Goal: Navigation & Orientation: Understand site structure

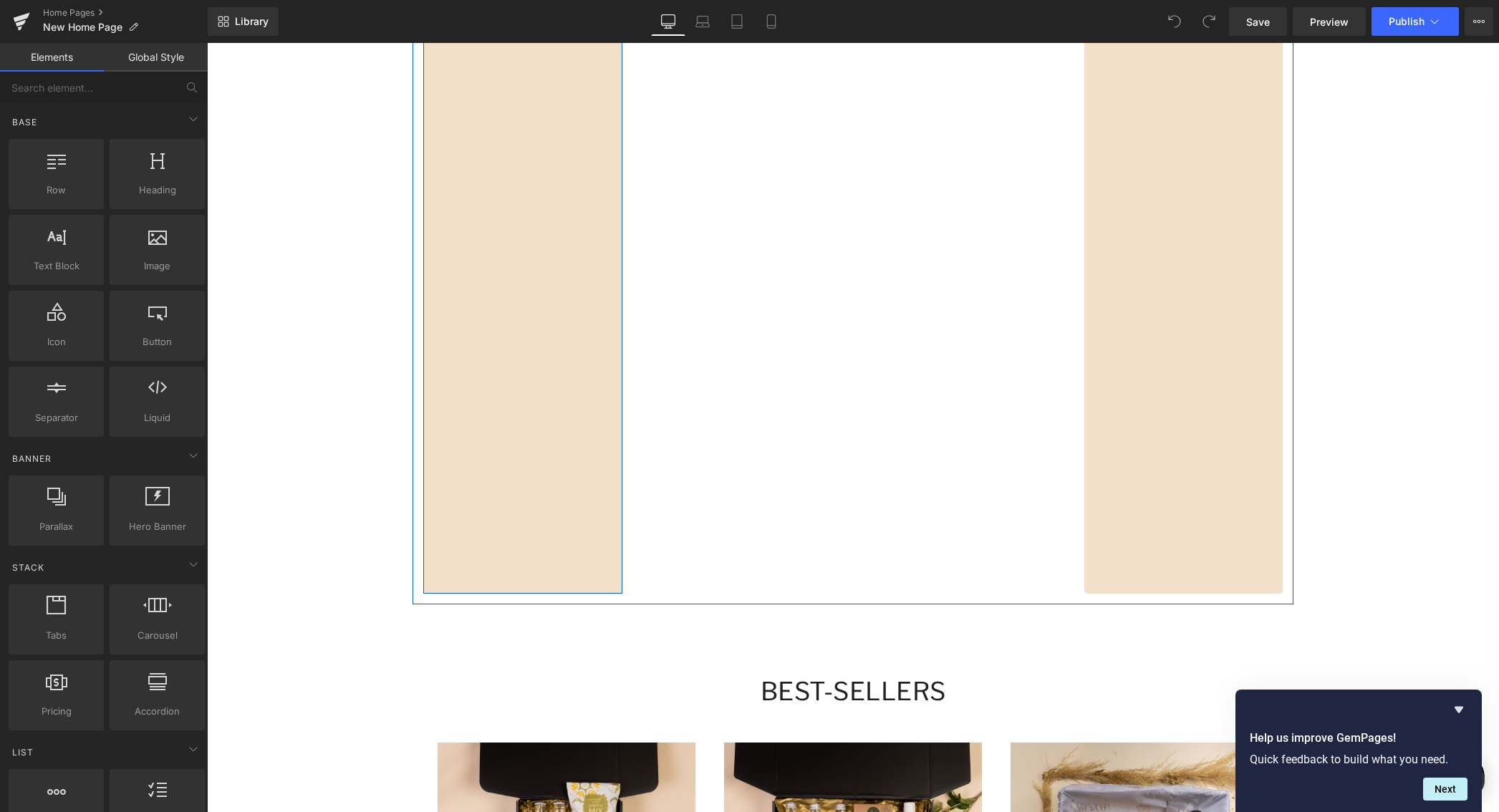
scroll to position [1640, 0]
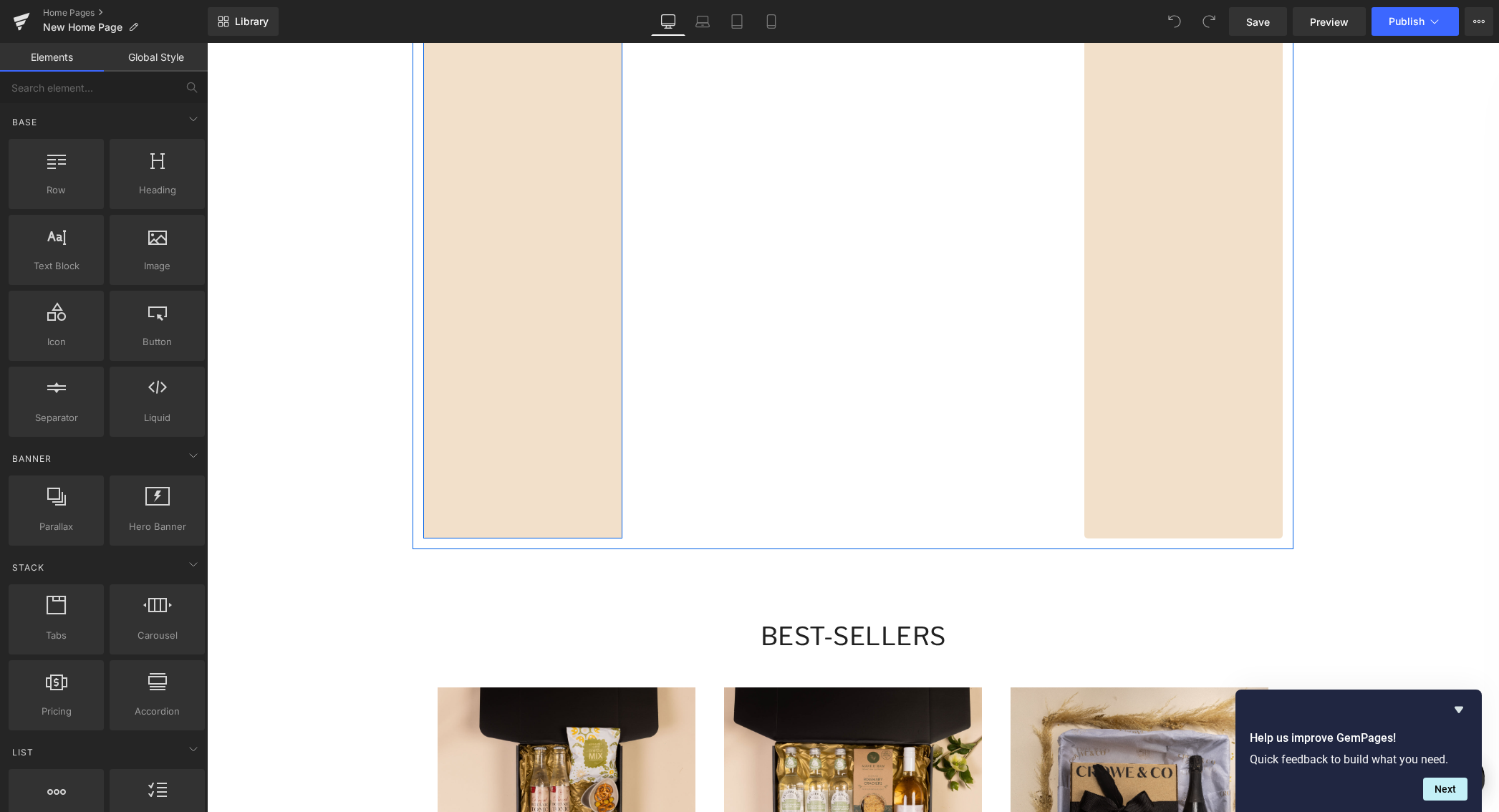
click at [507, 385] on div "Image Send One Gift Direct Heading view more Button Row" at bounding box center [523, 57] width 199 height 963
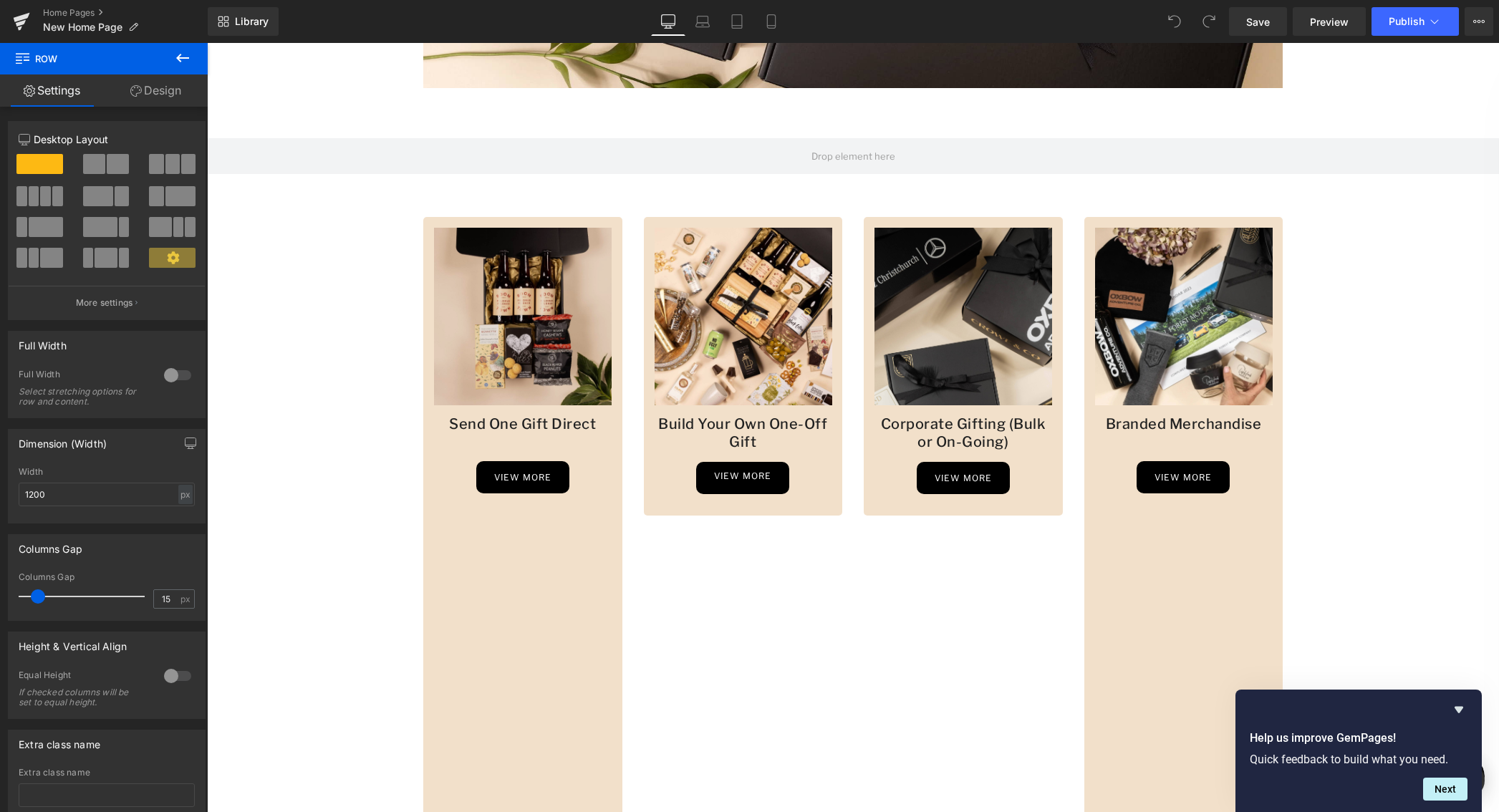
scroll to position [999, 0]
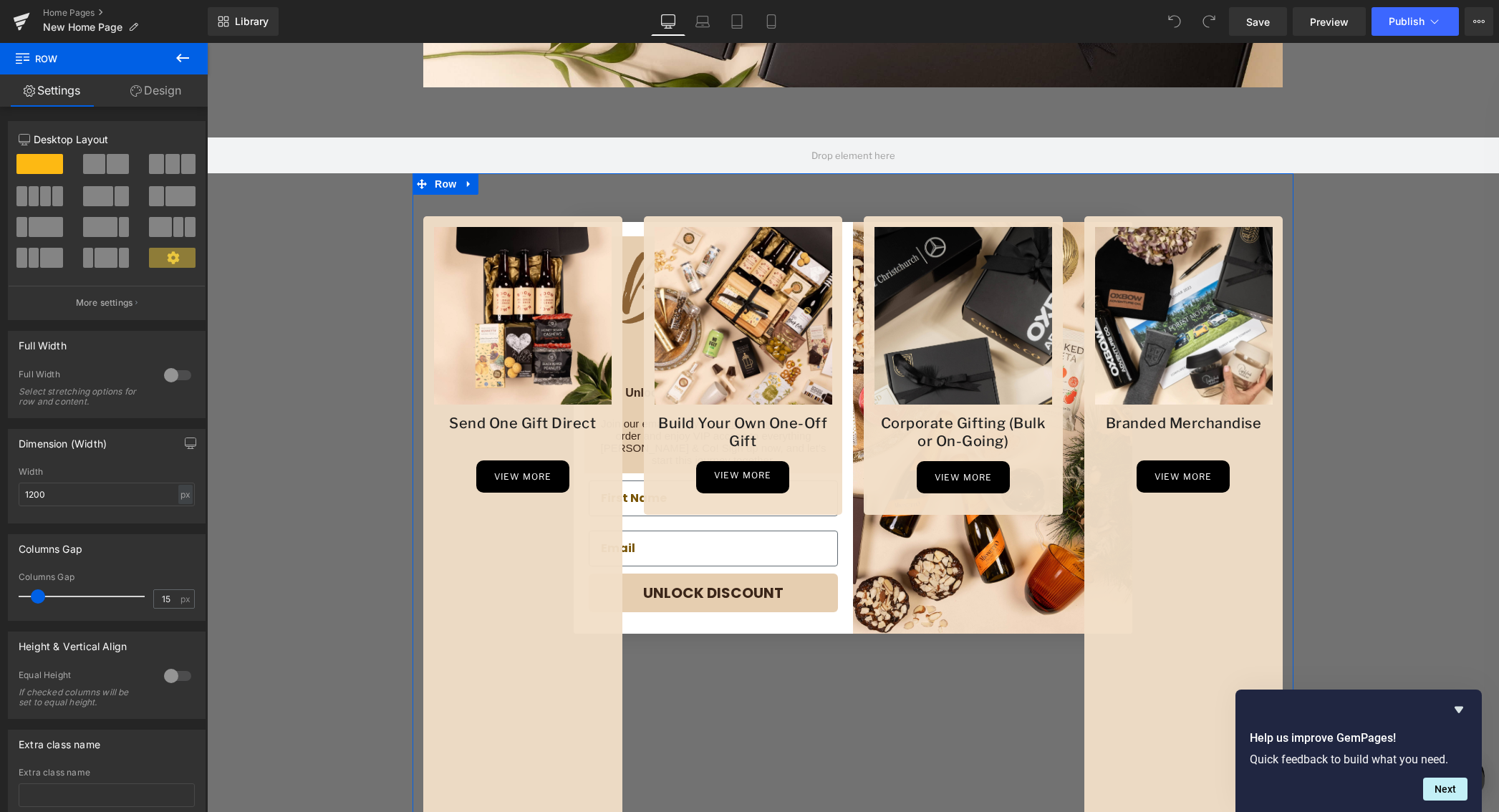
click at [711, 201] on div "Image Send One Gift Direct Heading view more Button Row Image Build Your Own On…" at bounding box center [853, 681] width 881 height 1017
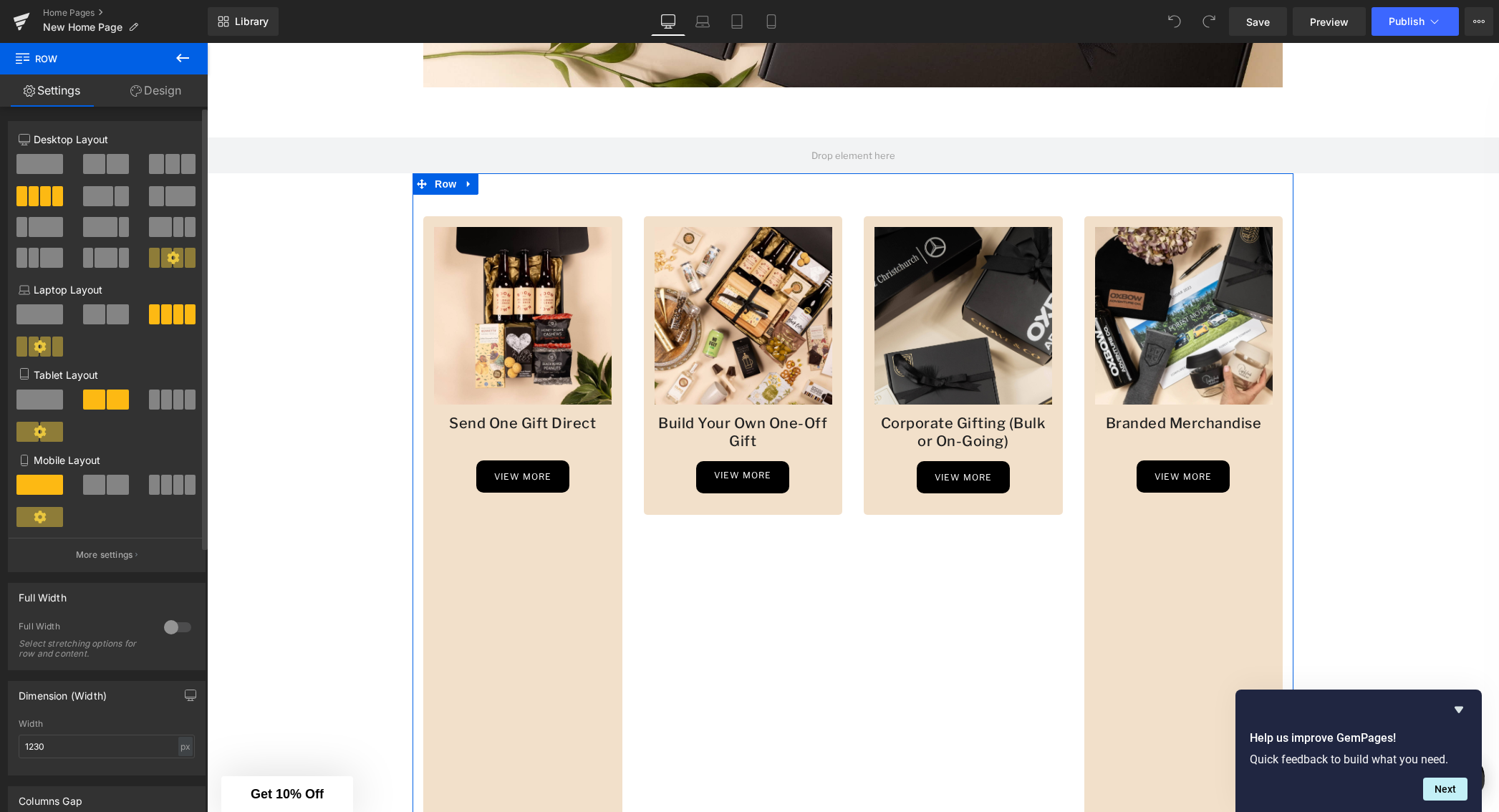
click at [38, 195] on button at bounding box center [40, 196] width 48 height 20
click at [537, 643] on div "Image Send One Gift Direct Heading view more Button Row" at bounding box center [523, 697] width 199 height 963
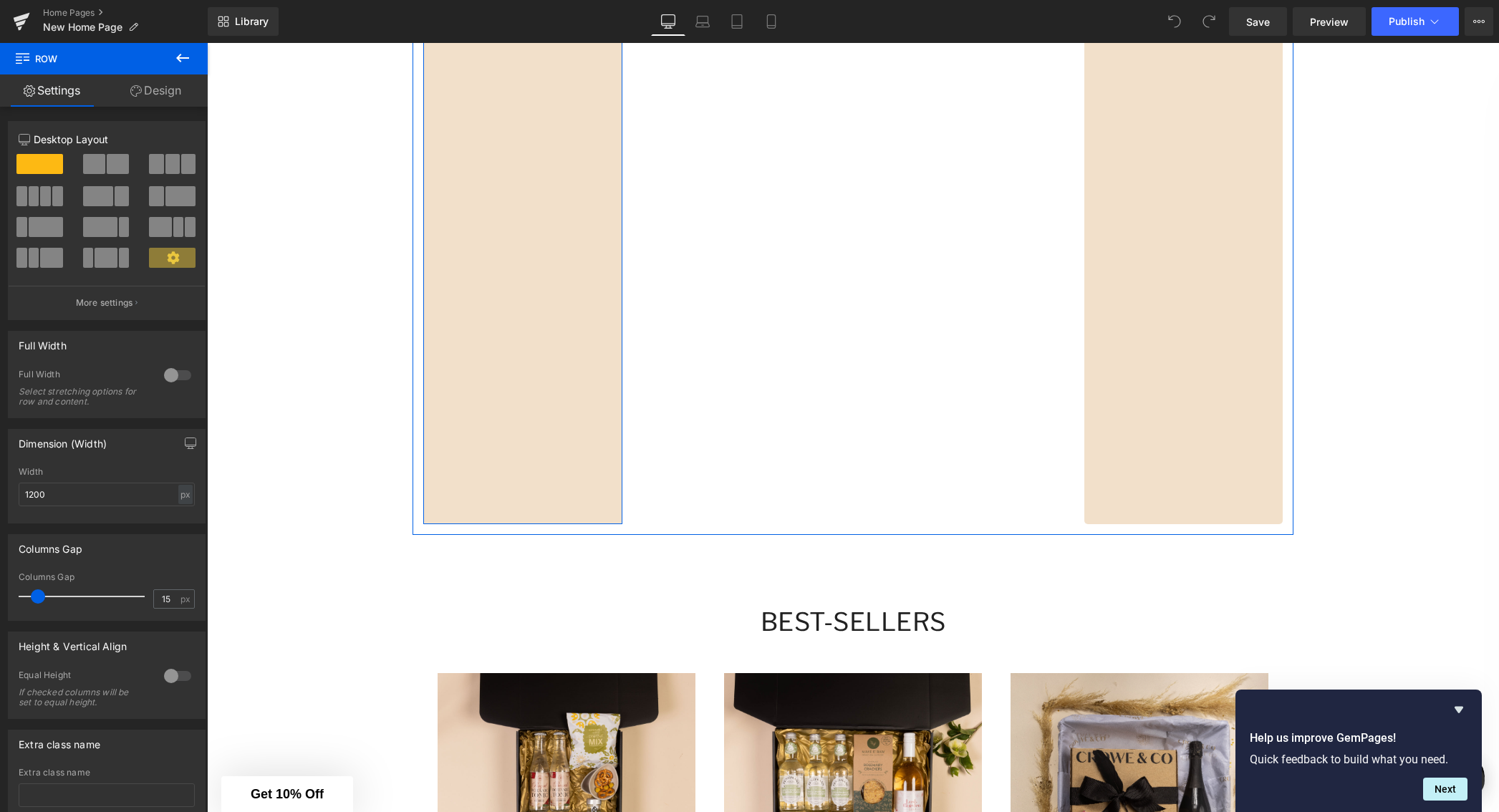
scroll to position [1729, 0]
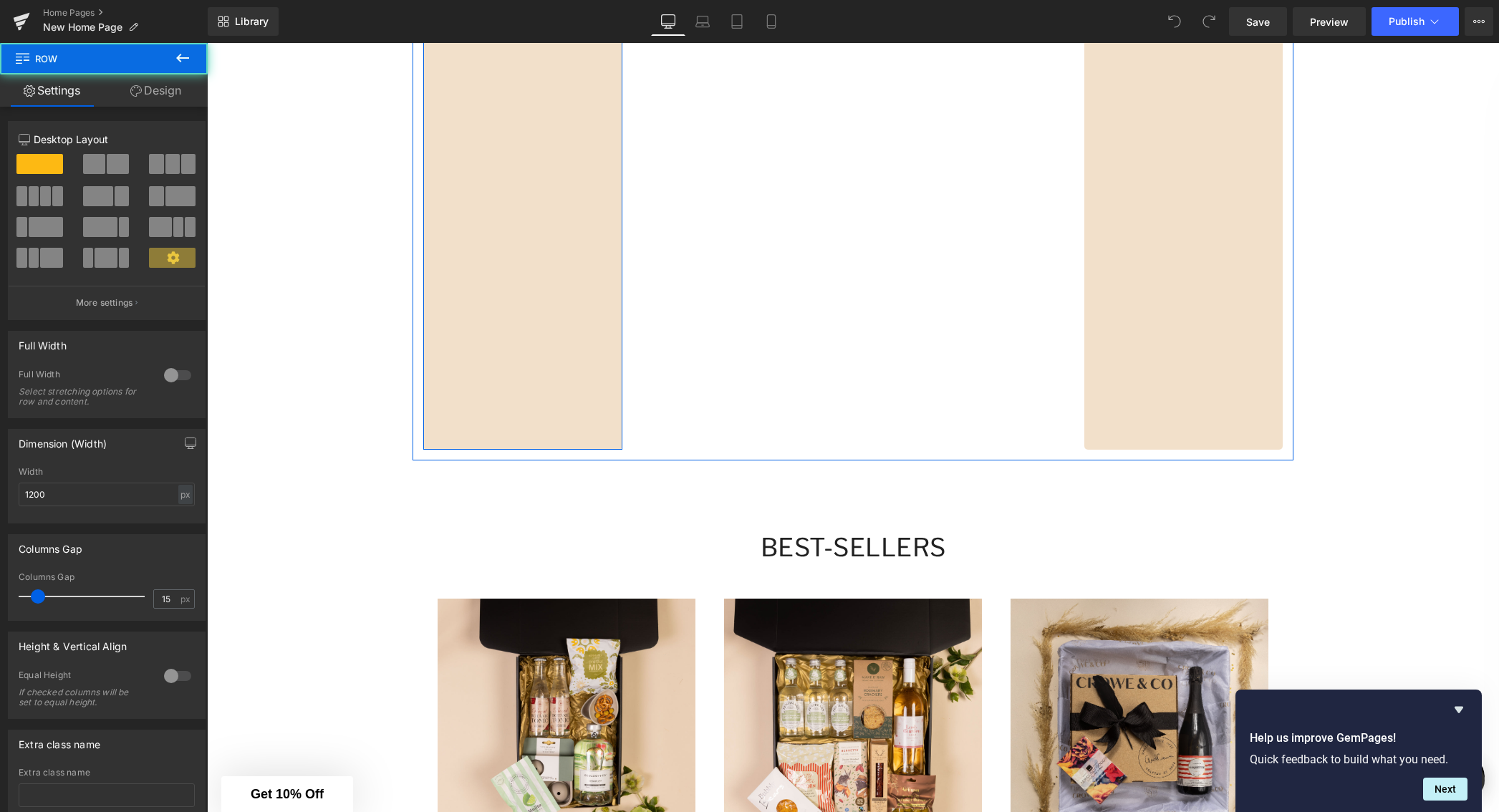
drag, startPoint x: 571, startPoint y: 424, endPoint x: 558, endPoint y: 392, distance: 34.5
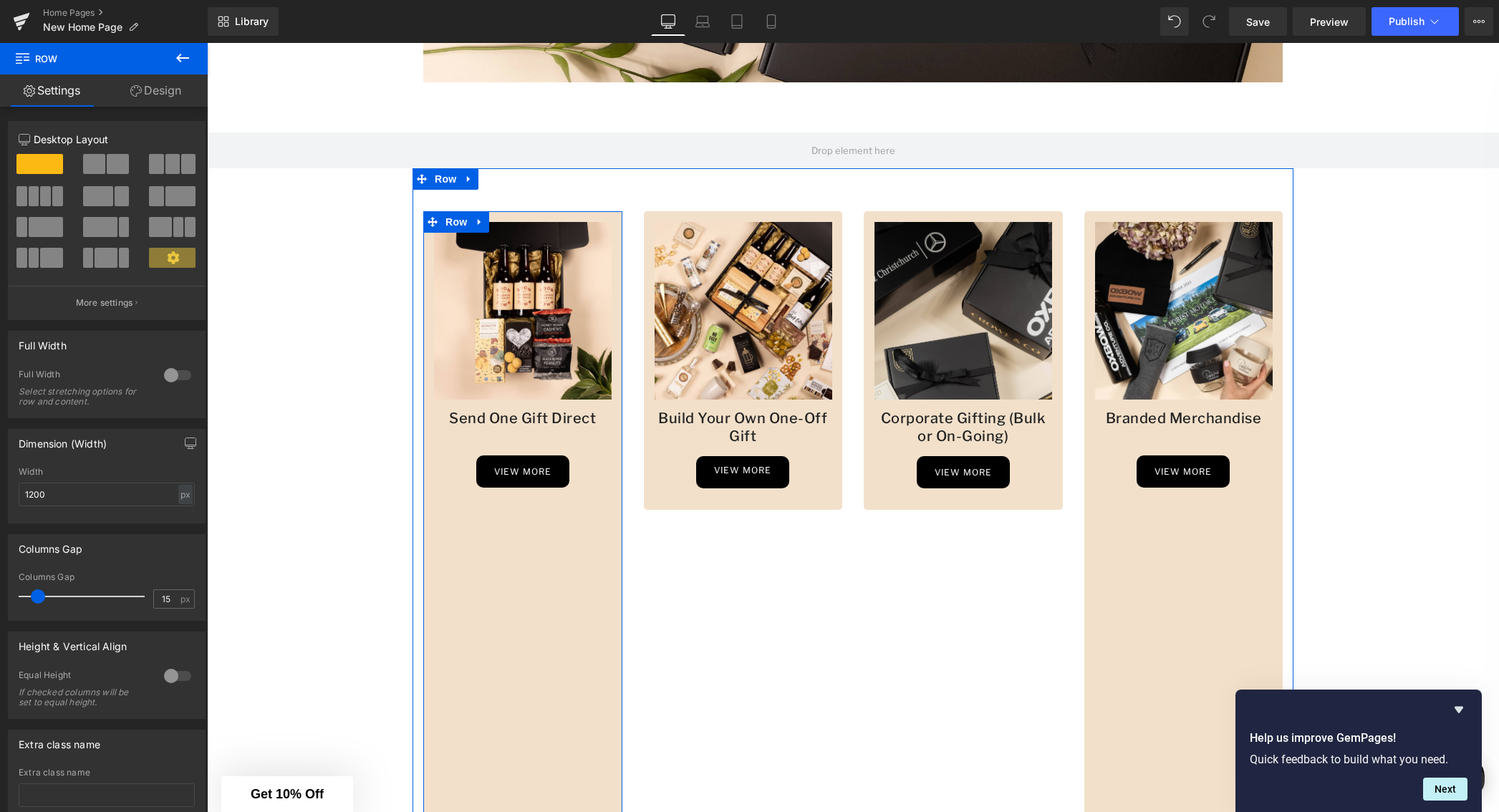
scroll to position [1008, 0]
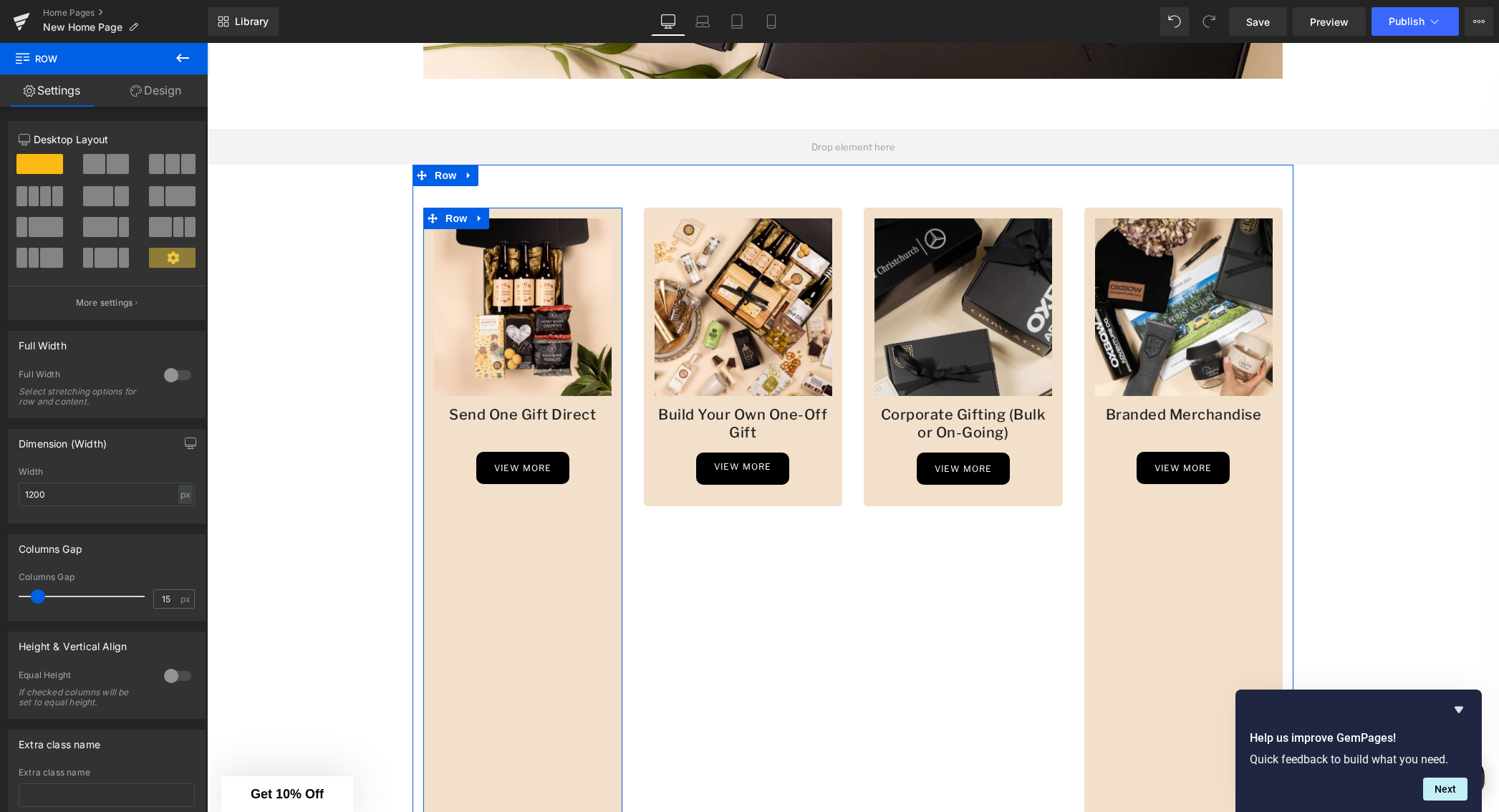
click at [528, 535] on div "Image Send One Gift Direct Heading view more Button Row" at bounding box center [523, 689] width 199 height 963
drag, startPoint x: 564, startPoint y: 630, endPoint x: 573, endPoint y: 622, distance: 12.0
click at [564, 630] on div "Image Send One Gift Direct Heading view more Button Row" at bounding box center [523, 689] width 199 height 963
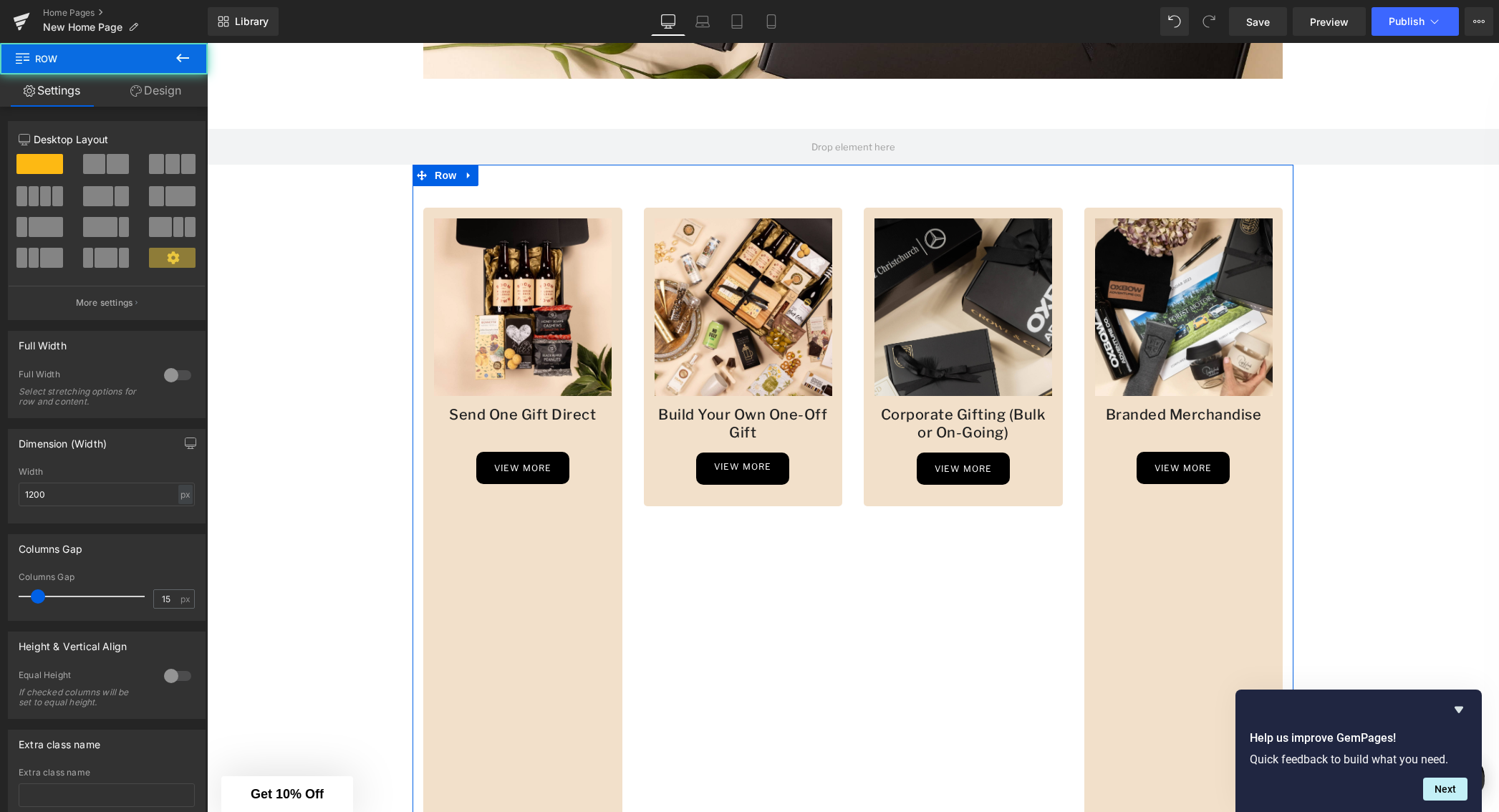
click at [888, 648] on div "Image Corporate Gifting (Bulk or On-Going) Heading view more Button Row" at bounding box center [963, 689] width 220 height 963
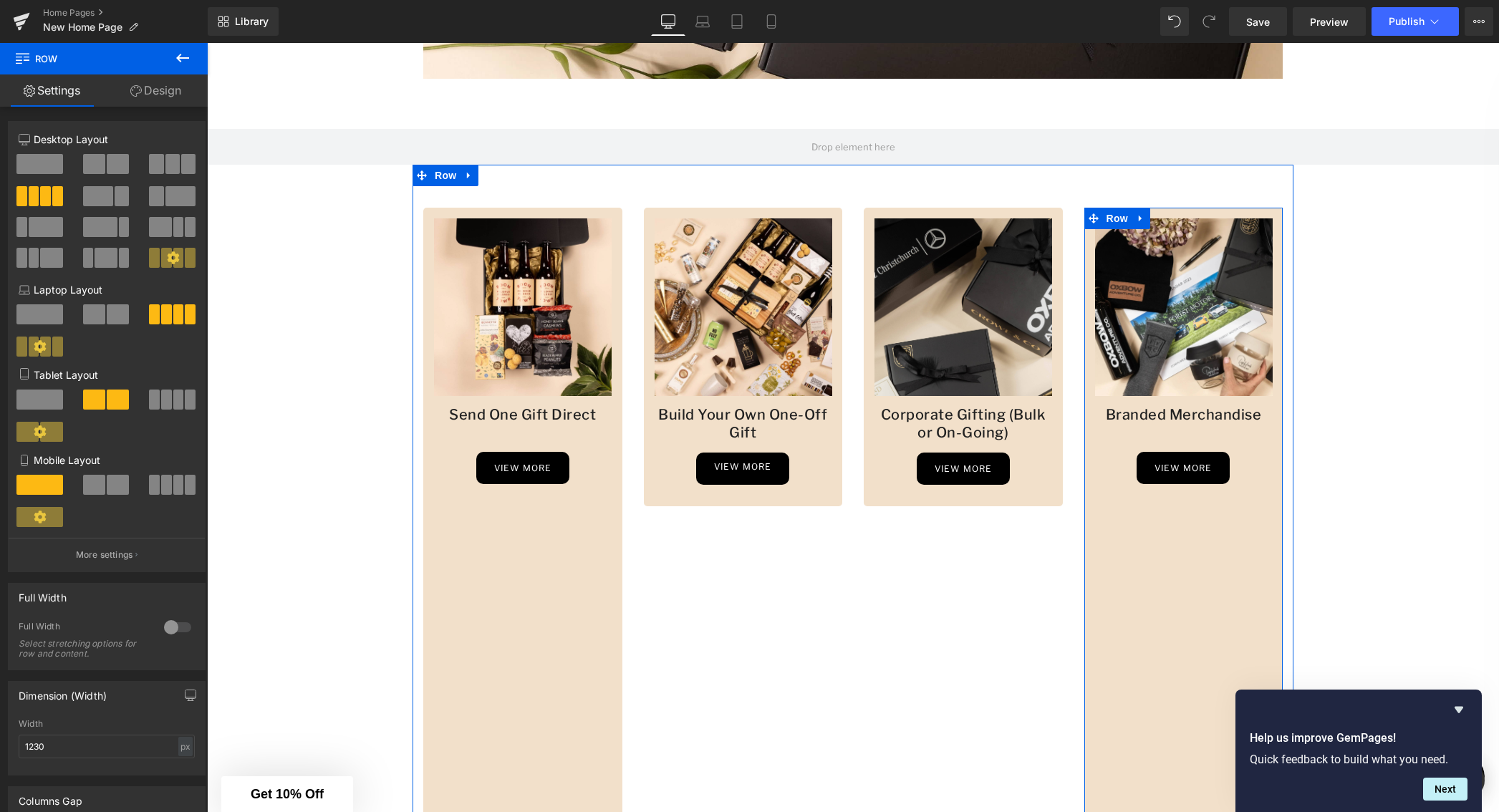
click at [1172, 544] on div "Image Branded Merchandise Heading view more Button Row" at bounding box center [1184, 689] width 199 height 963
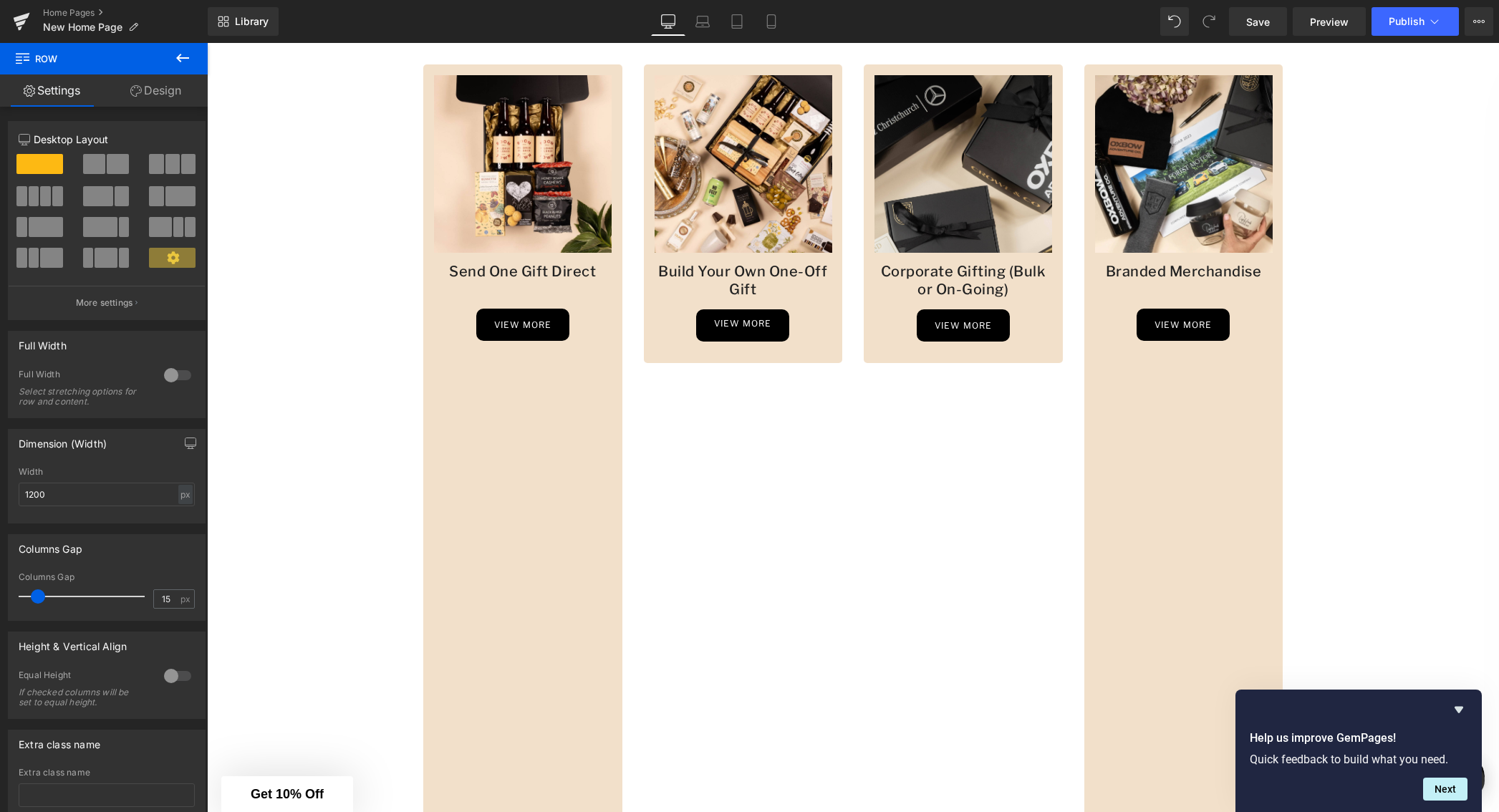
scroll to position [1239, 0]
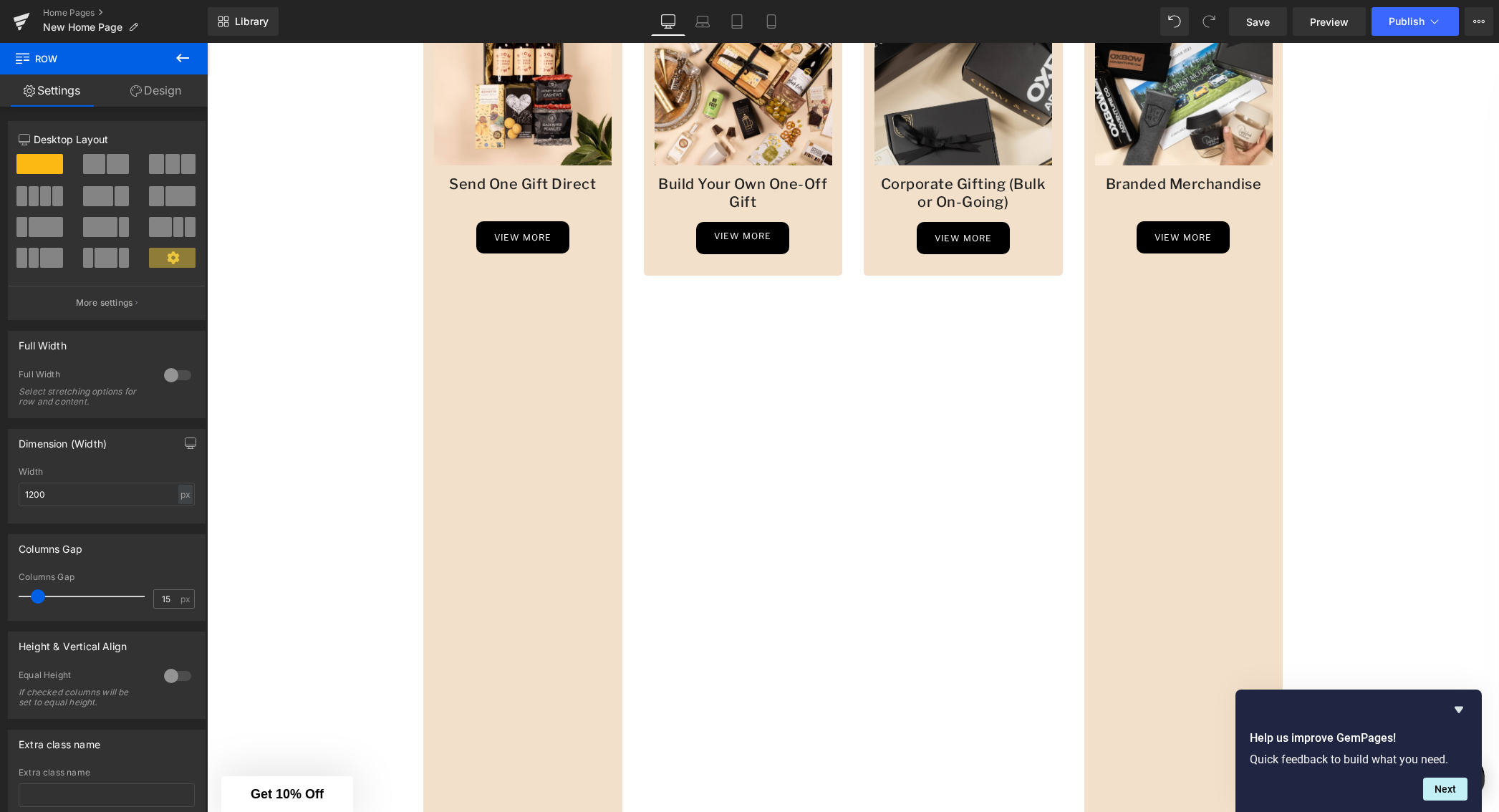
drag, startPoint x: 778, startPoint y: 460, endPoint x: 782, endPoint y: 467, distance: 8.1
click at [778, 460] on div "Image Build Your Own One-Off Gift Heading view more Button Row" at bounding box center [743, 458] width 220 height 963
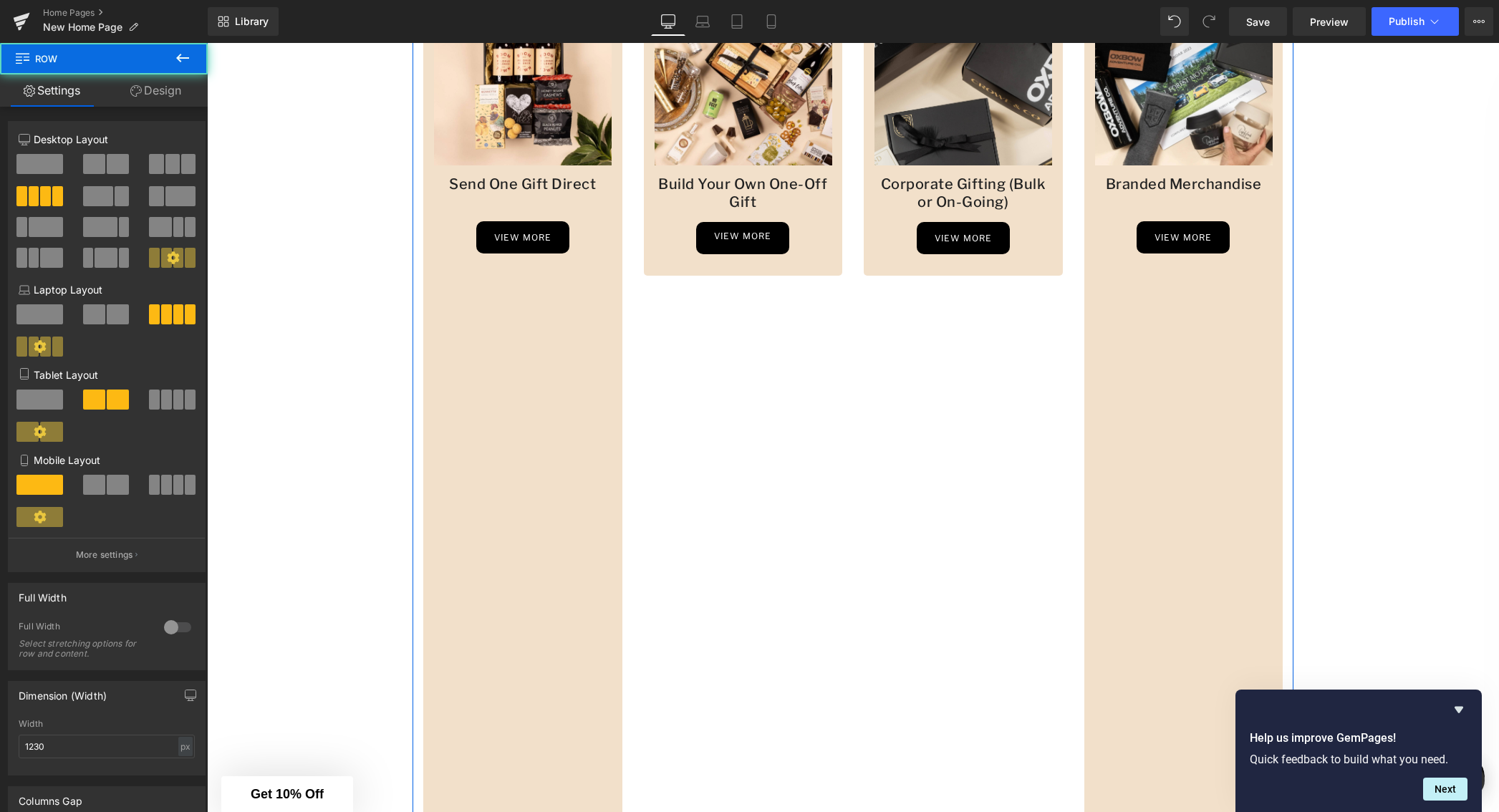
click at [1211, 433] on div "Image Branded Merchandise Heading view more Button Row" at bounding box center [1184, 458] width 199 height 963
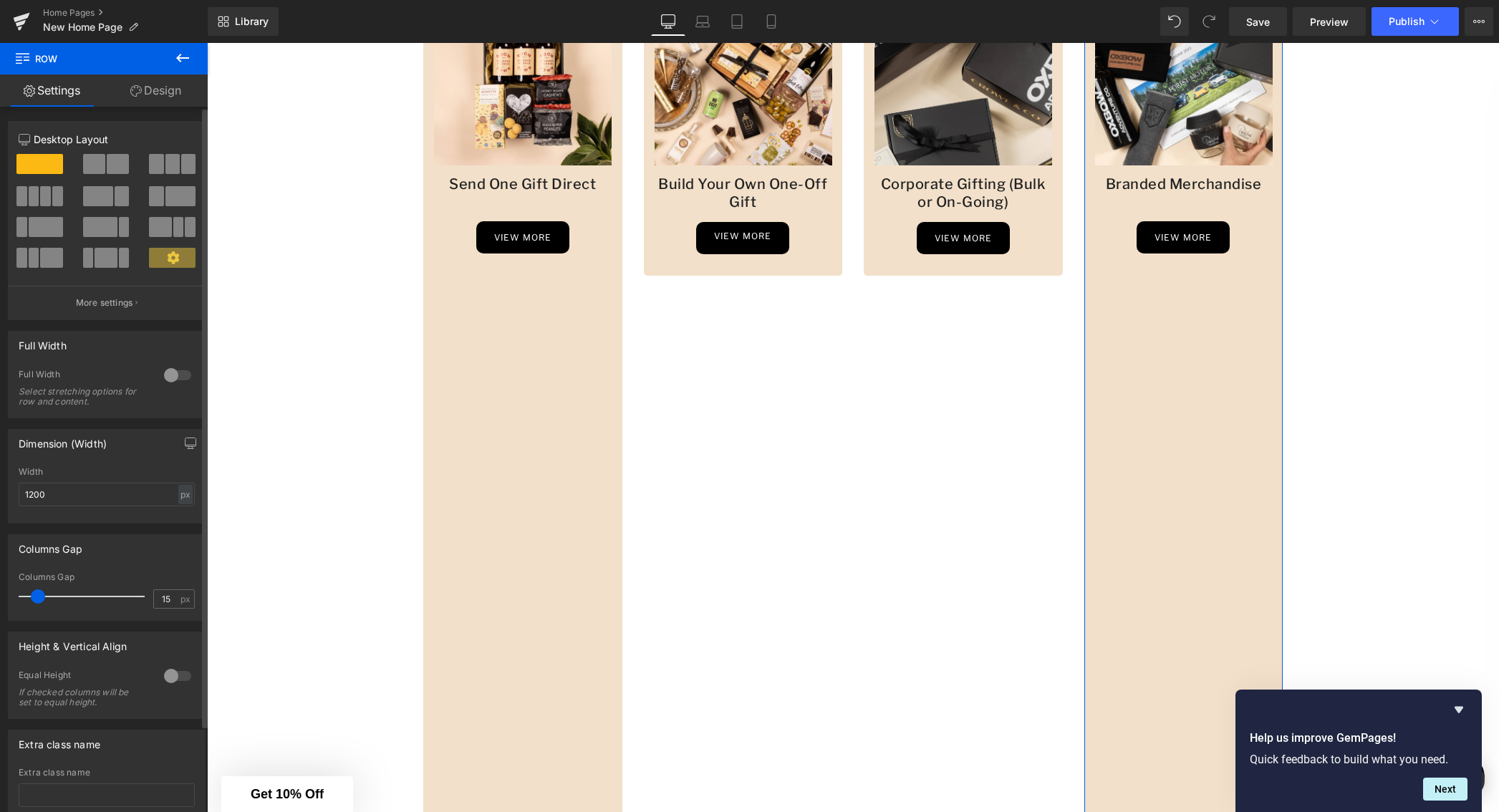
click at [43, 199] on span at bounding box center [46, 196] width 10 height 20
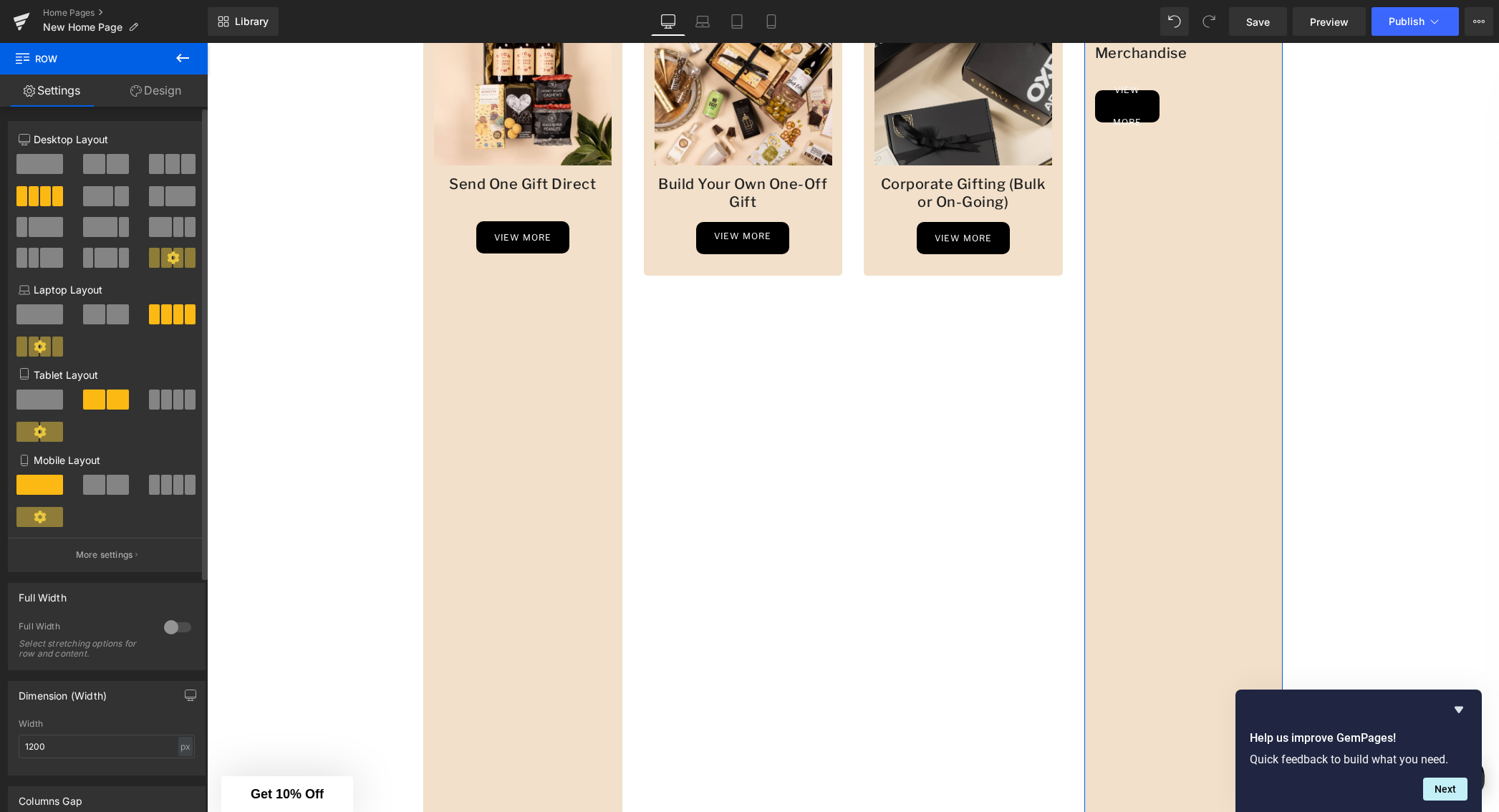
click at [167, 255] on icon at bounding box center [173, 257] width 12 height 12
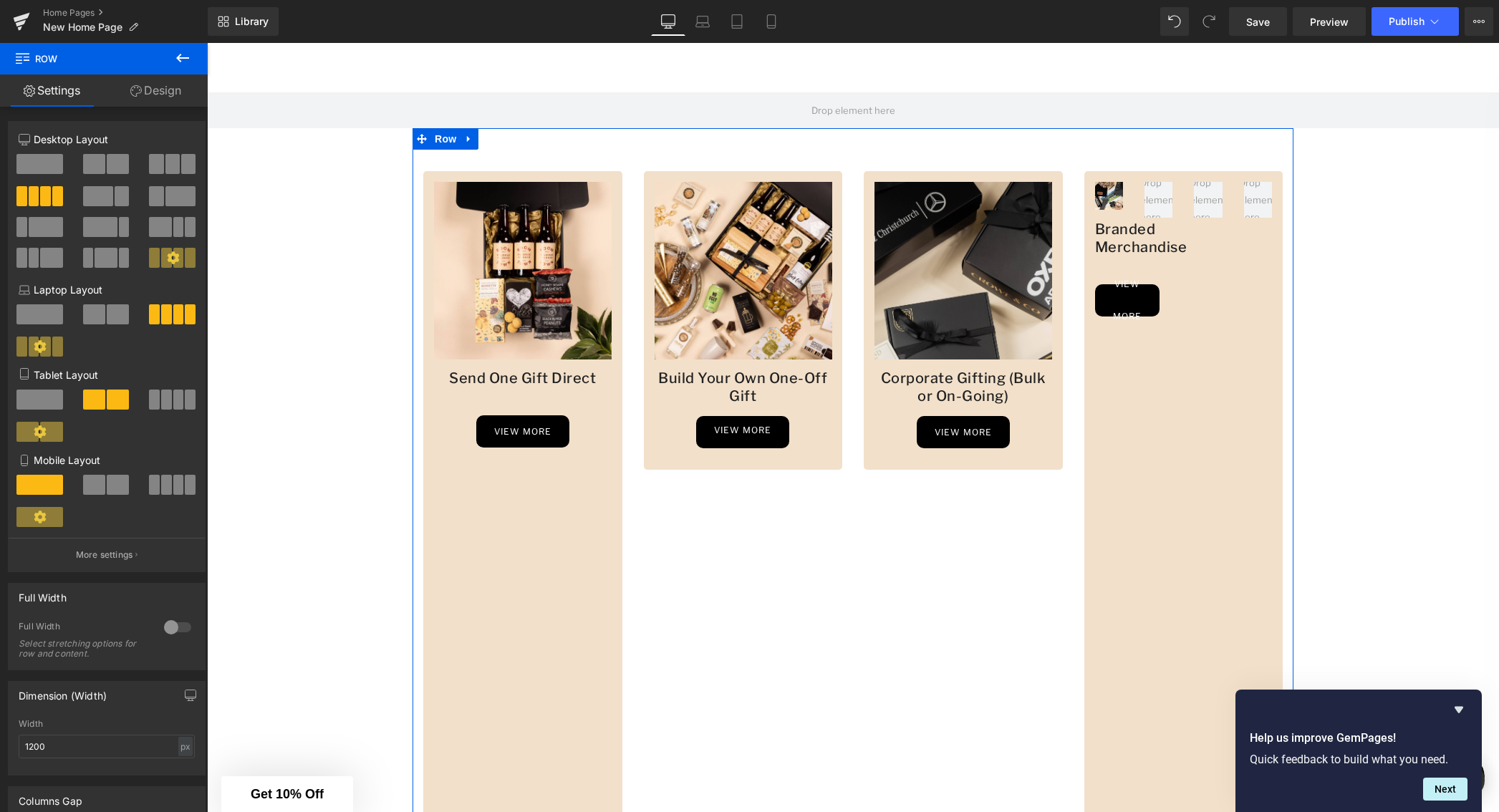
scroll to position [1048, 0]
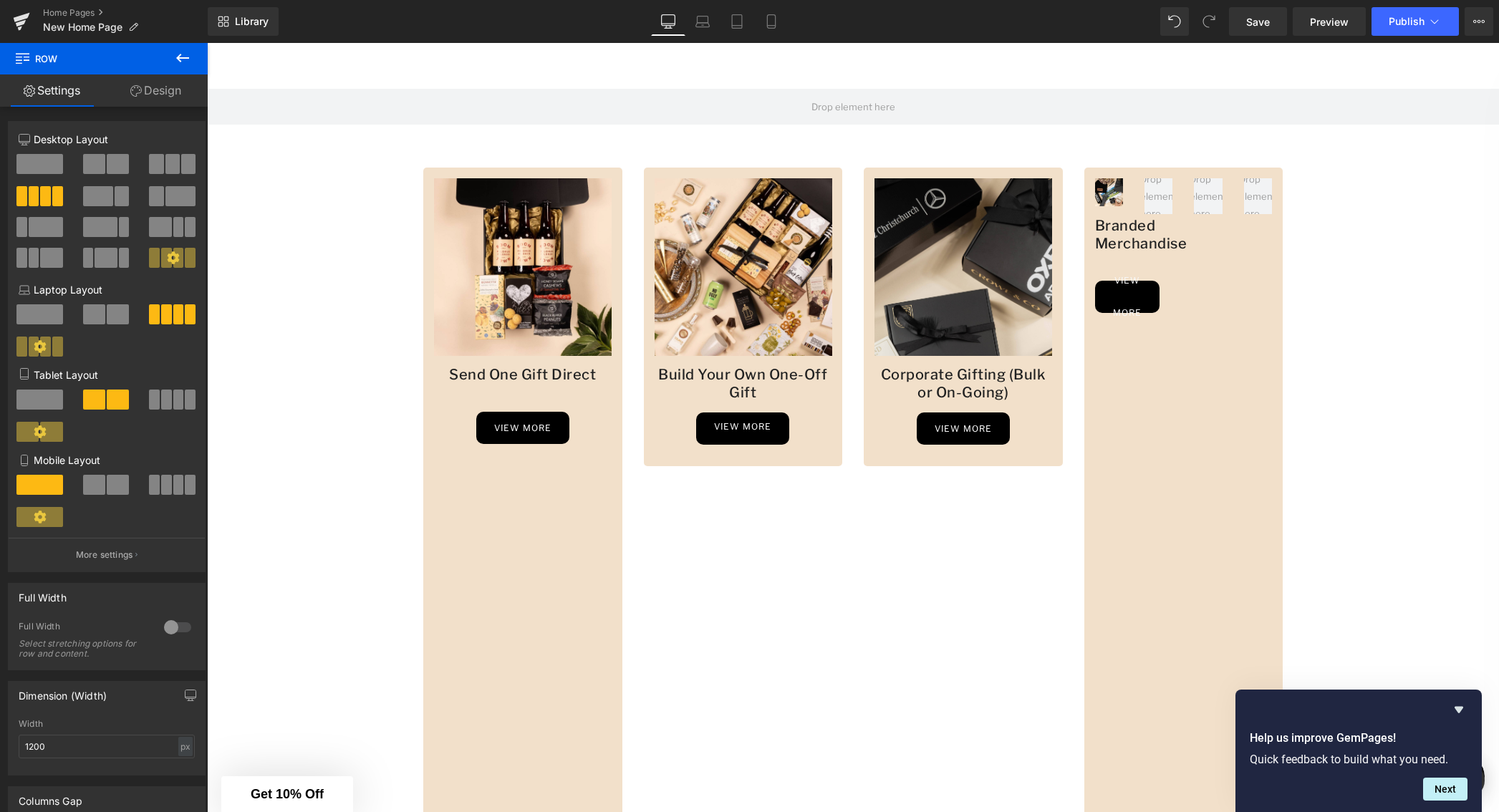
click at [176, 58] on icon at bounding box center [182, 58] width 17 height 17
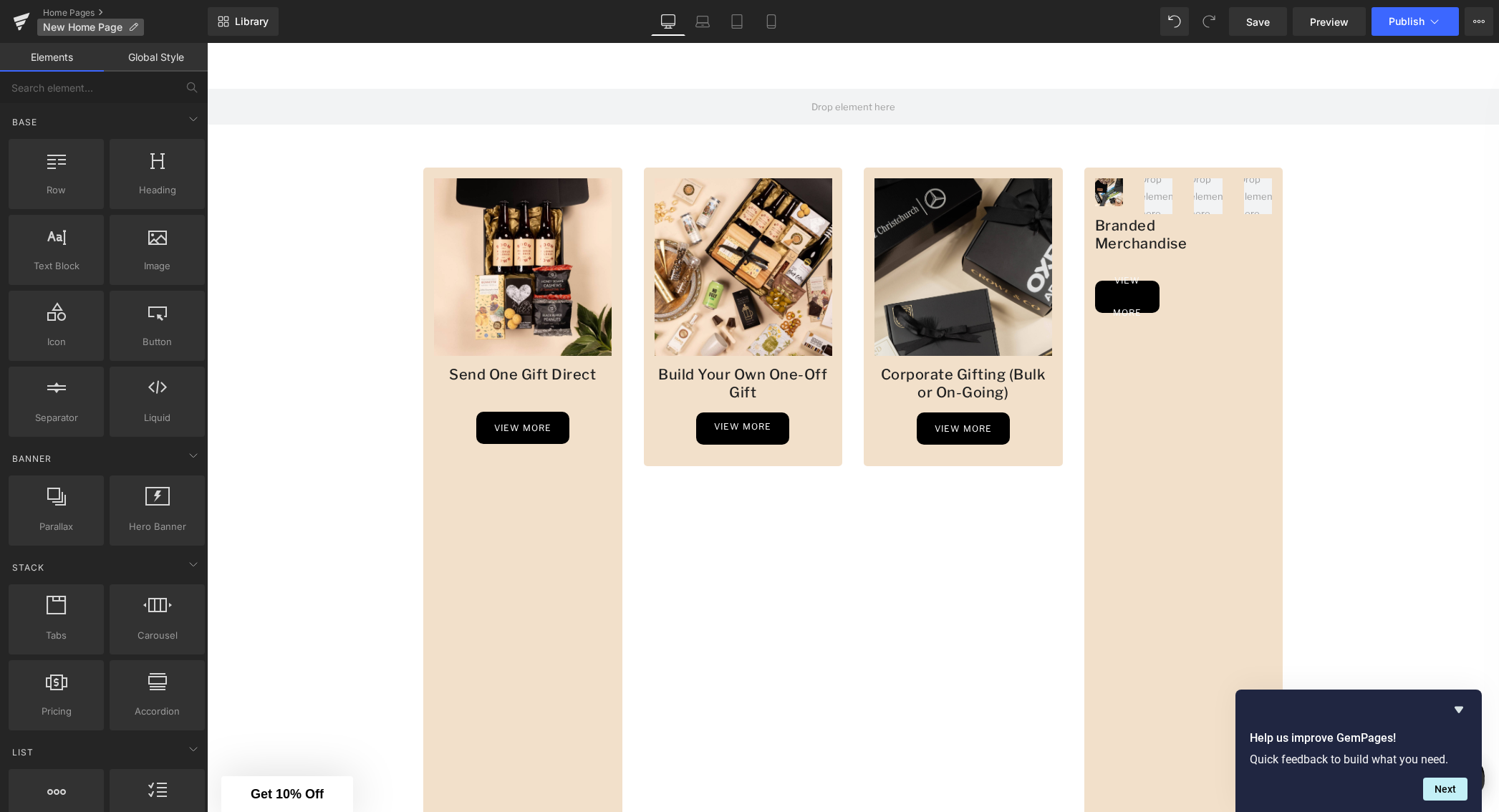
click at [59, 28] on span "New Home Page" at bounding box center [83, 27] width 79 height 11
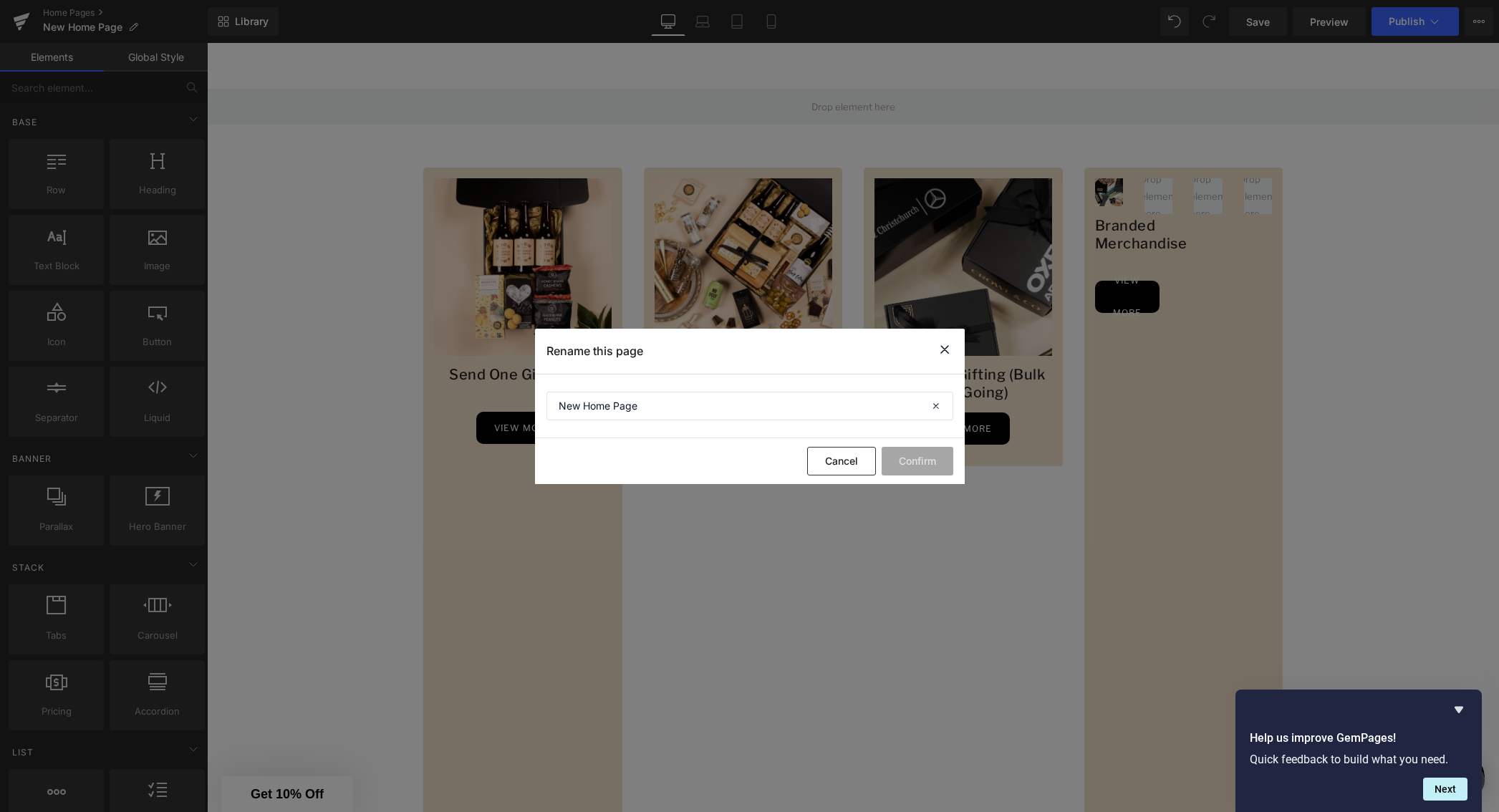
click at [946, 347] on icon at bounding box center [945, 350] width 17 height 18
